Goal: Communication & Community: Participate in discussion

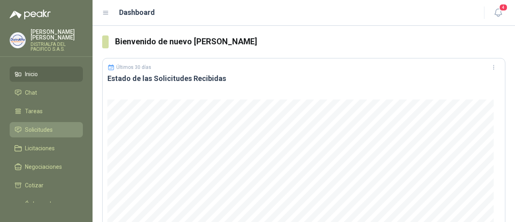
click at [31, 129] on span "Solicitudes" at bounding box center [39, 129] width 28 height 9
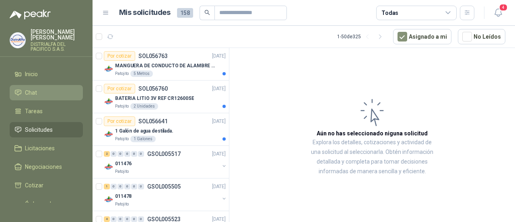
click at [63, 90] on li "Chat" at bounding box center [46, 92] width 64 height 9
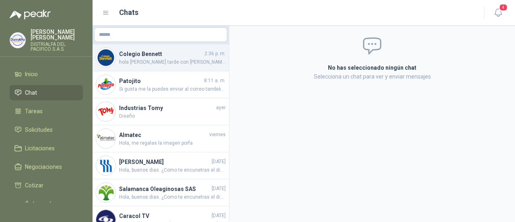
click at [186, 62] on span "hola [PERSON_NAME] tarde con [PERSON_NAME]" at bounding box center [172, 62] width 107 height 8
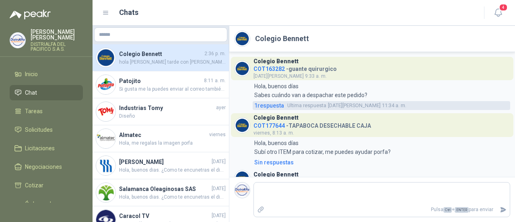
click at [269, 103] on span "1 respuesta" at bounding box center [269, 105] width 30 height 9
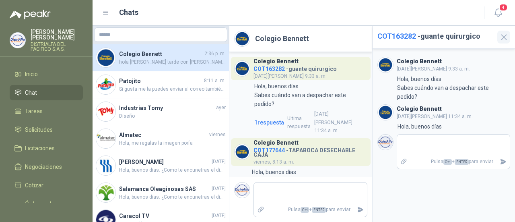
click at [505, 33] on icon "button" at bounding box center [504, 37] width 10 height 10
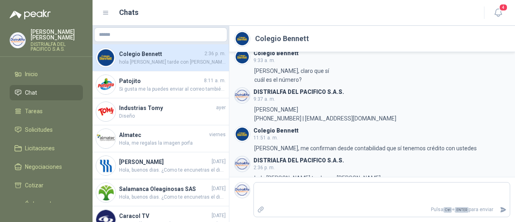
scroll to position [412, 0]
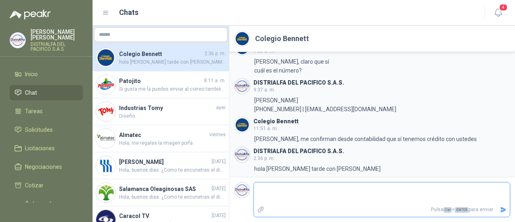
click at [393, 199] on textarea at bounding box center [382, 193] width 256 height 19
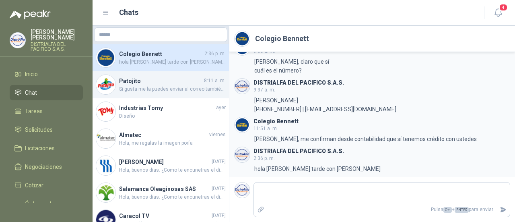
click at [175, 89] on span "Si gusta me la puedes enviar al correo también o a mi whatsapp" at bounding box center [172, 89] width 107 height 8
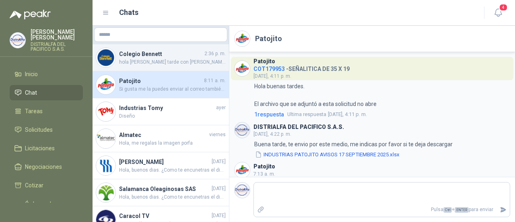
scroll to position [54, 0]
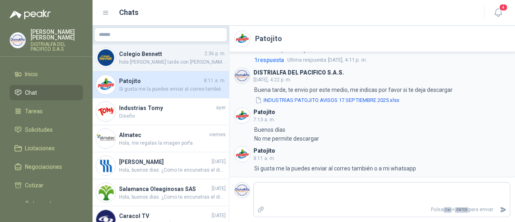
click at [183, 63] on span "hola [PERSON_NAME] tarde con [PERSON_NAME]" at bounding box center [172, 62] width 107 height 8
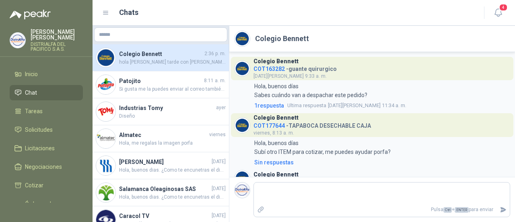
scroll to position [412, 0]
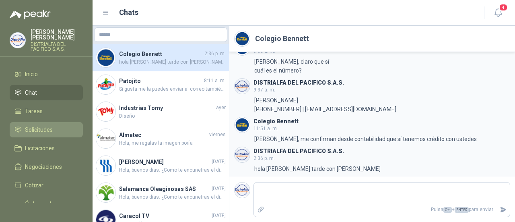
click at [53, 126] on li "Solicitudes" at bounding box center [46, 129] width 64 height 9
